Goal: Information Seeking & Learning: Understand process/instructions

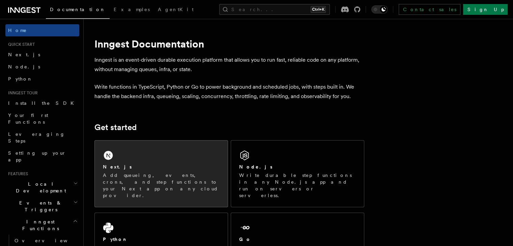
click at [131, 173] on p "Add queueing, events, crons, and step functions to your Next app on any cloud p…" at bounding box center [161, 185] width 117 height 27
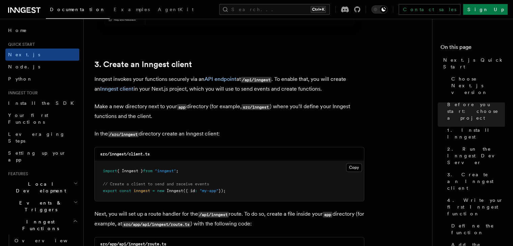
scroll to position [764, 0]
drag, startPoint x: 109, startPoint y: 154, endPoint x: 165, endPoint y: 153, distance: 55.3
click at [165, 153] on div "src/inngest/client.ts" at bounding box center [229, 154] width 269 height 14
copy code "inngest/client.ts"
click at [352, 168] on button "Copy Copied" at bounding box center [354, 167] width 16 height 9
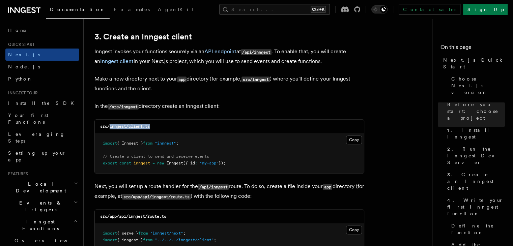
scroll to position [854, 0]
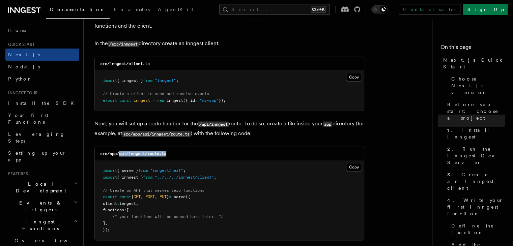
drag, startPoint x: 120, startPoint y: 154, endPoint x: 182, endPoint y: 154, distance: 62.7
click at [182, 154] on div "src/app/api/inngest/route.ts" at bounding box center [229, 154] width 269 height 14
copy code "api/inngest/route.ts"
click at [354, 168] on button "Copy Copied" at bounding box center [354, 167] width 16 height 9
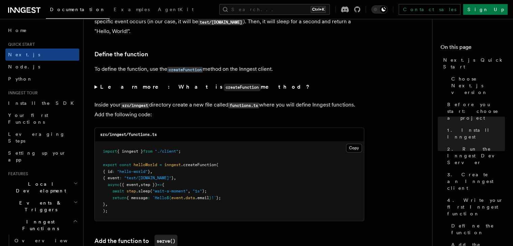
scroll to position [1124, 0]
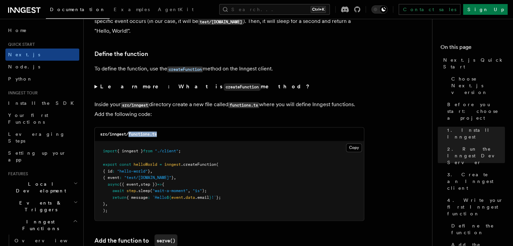
drag, startPoint x: 130, startPoint y: 134, endPoint x: 178, endPoint y: 137, distance: 48.6
click at [178, 137] on div "src/inngest/functions.ts" at bounding box center [229, 134] width 269 height 14
copy code "functions.ts"
click at [351, 147] on button "Copy Copied" at bounding box center [354, 147] width 16 height 9
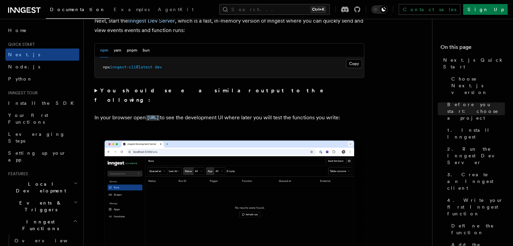
scroll to position [405, 0]
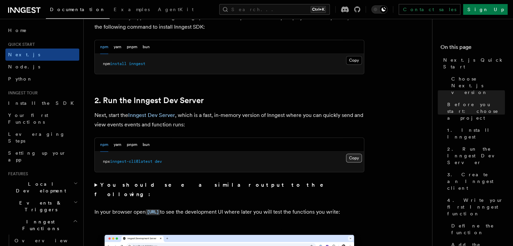
click at [352, 156] on button "Copy Copied" at bounding box center [354, 158] width 16 height 9
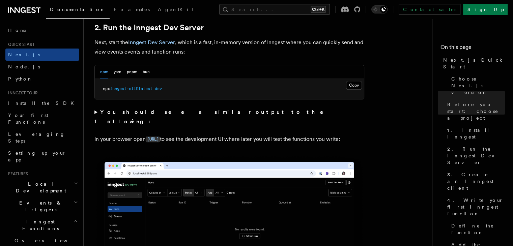
scroll to position [540, 0]
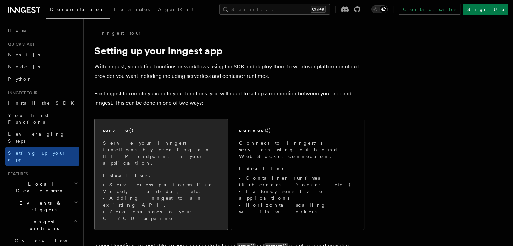
click at [219, 208] on li "Zero changes to your CI/CD pipeline" at bounding box center [161, 214] width 117 height 13
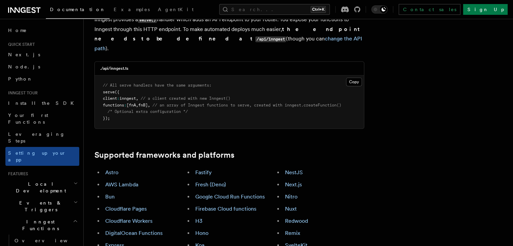
scroll to position [296, 0]
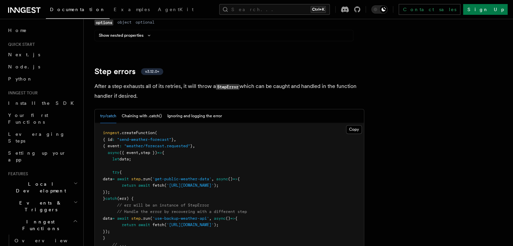
scroll to position [1034, 0]
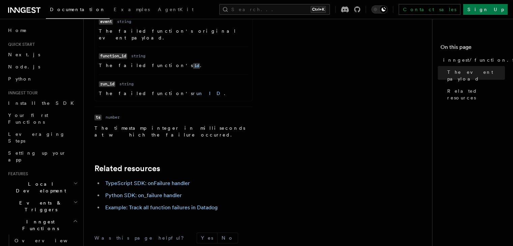
scroll to position [405, 0]
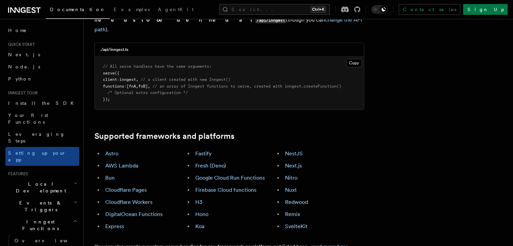
scroll to position [315, 0]
click at [302, 162] on link "Next.js" at bounding box center [293, 165] width 17 height 6
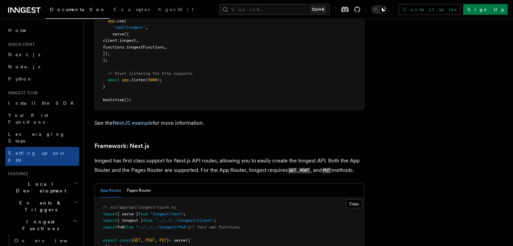
scroll to position [4128, 0]
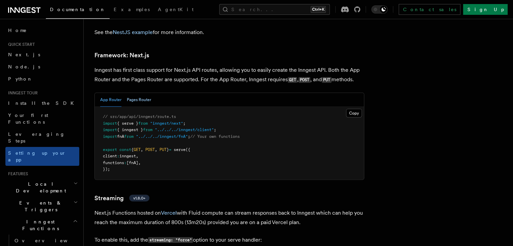
click at [143, 93] on button "Pages Router" at bounding box center [139, 100] width 24 height 14
click at [108, 93] on div "App Router Pages Router" at bounding box center [229, 100] width 269 height 14
click at [118, 93] on button "App Router" at bounding box center [110, 100] width 21 height 14
click at [362, 109] on button "Copy Copied" at bounding box center [354, 113] width 16 height 9
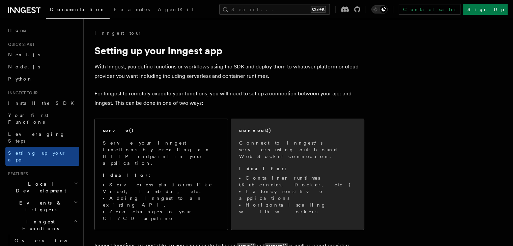
click at [293, 188] on li "Latency sensitive applications" at bounding box center [297, 194] width 117 height 13
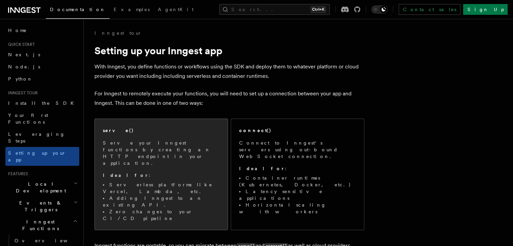
click at [183, 153] on span "Serve your Inngest functions by creating an HTTP endpoint in your application. …" at bounding box center [161, 181] width 117 height 82
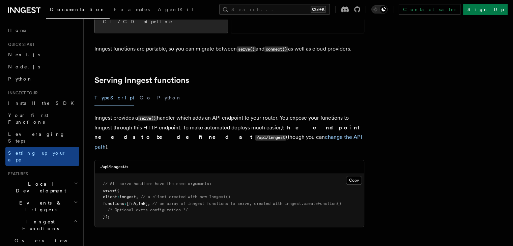
scroll to position [206, 0]
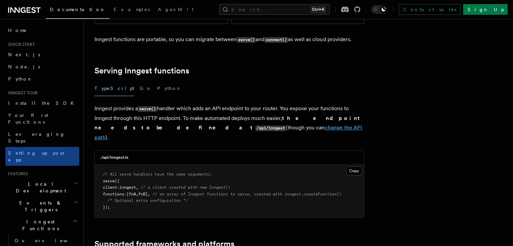
click at [220, 124] on link "change the API path" at bounding box center [228, 132] width 268 height 16
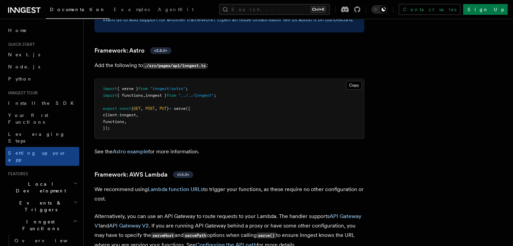
scroll to position [566, 0]
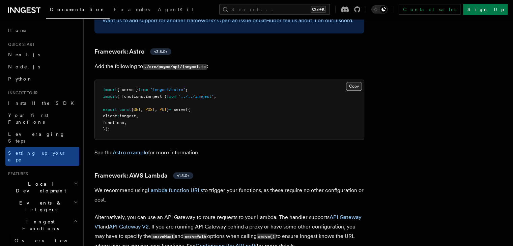
click at [362, 82] on button "Copy Copied" at bounding box center [354, 86] width 16 height 9
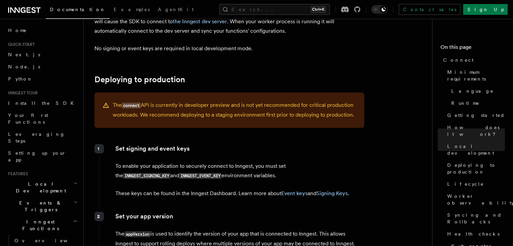
scroll to position [764, 0]
